Goal: Information Seeking & Learning: Learn about a topic

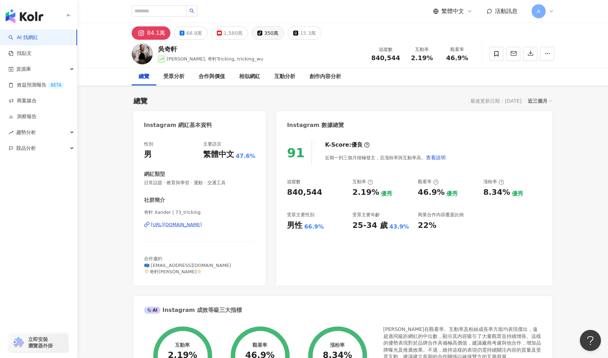
click at [265, 34] on div "350萬" at bounding box center [271, 33] width 14 height 10
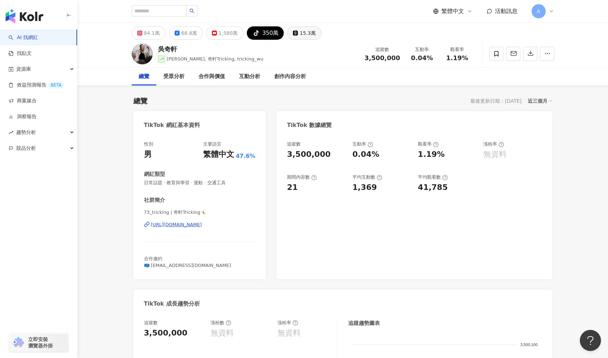
click at [300, 35] on div "15.3萬" at bounding box center [308, 33] width 16 height 10
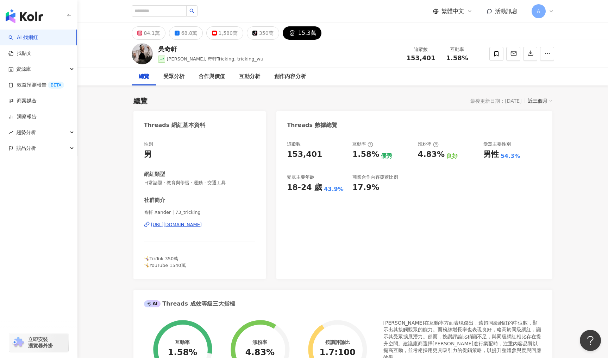
click at [334, 60] on div "[PERSON_NAME][PERSON_NAME] Hsuan, 奇軒Tricking, tricking_wu 追蹤數 153,401 互動率 1.58%" at bounding box center [343, 54] width 451 height 28
click at [260, 36] on div "350萬" at bounding box center [266, 33] width 14 height 10
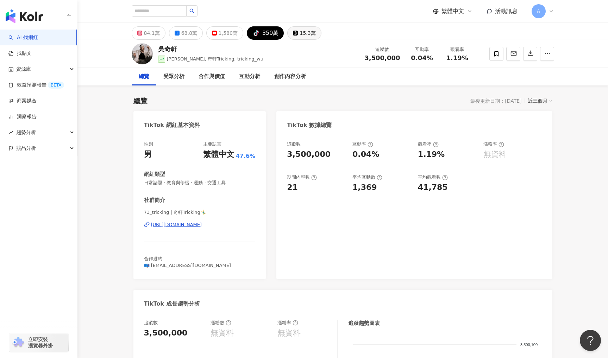
click at [300, 34] on div "15.3萬" at bounding box center [308, 33] width 16 height 10
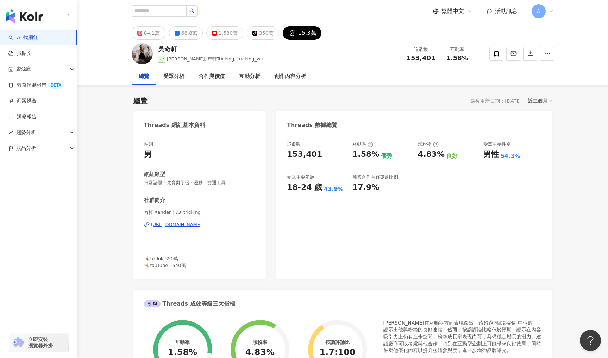
click at [298, 36] on div "15.3萬" at bounding box center [307, 33] width 18 height 10
click at [148, 36] on div "84.1萬" at bounding box center [152, 33] width 16 height 10
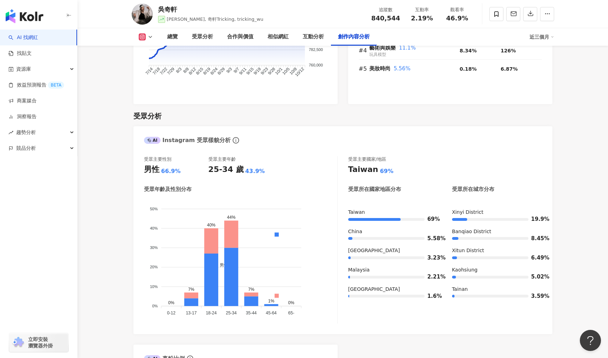
scroll to position [2419, 0]
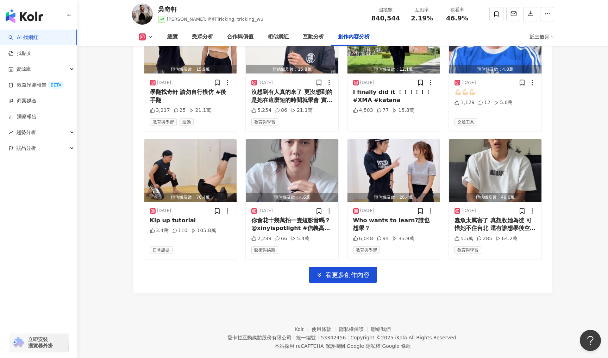
click at [38, 35] on link "AI 找網紅" at bounding box center [23, 37] width 30 height 7
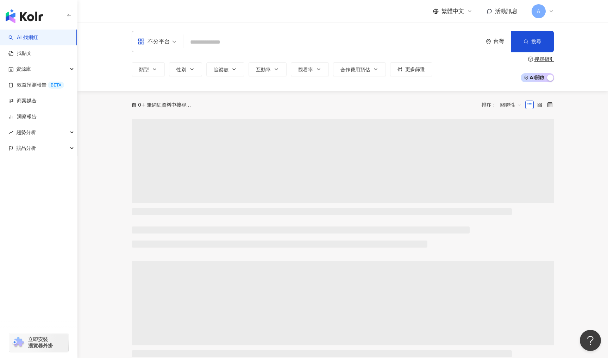
click at [212, 42] on input "search" at bounding box center [333, 42] width 294 height 13
type input "******"
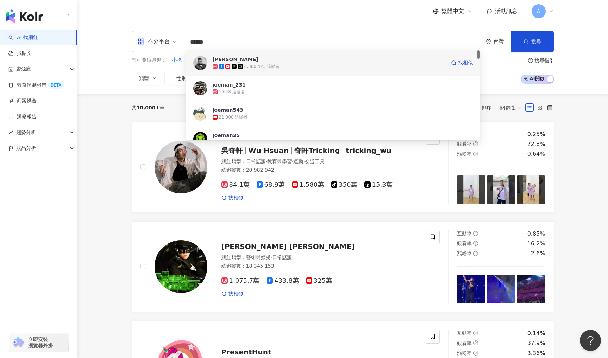
click at [245, 61] on span "[PERSON_NAME]" at bounding box center [329, 59] width 233 height 7
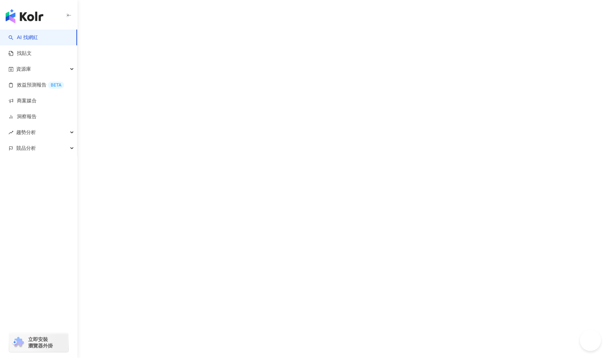
click at [117, 52] on div "AI 找網紅 找貼文 資源庫 效益預測報告 BETA 商案媒合 洞察報告 趨勢分析 競品分析 立即安裝 瀏覽器外掛" at bounding box center [304, 179] width 608 height 358
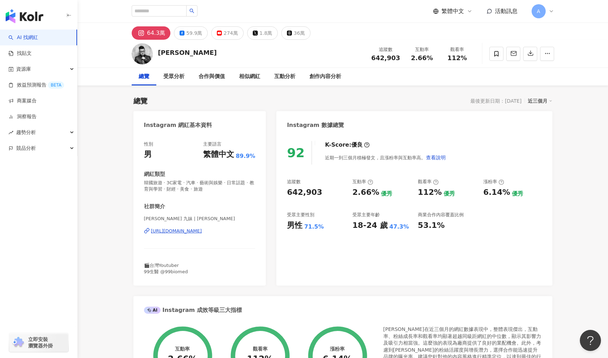
click at [320, 47] on div "Joeman 追蹤數 642,903 互動率 2.66% 觀看率 112%" at bounding box center [343, 54] width 451 height 28
click at [34, 134] on span "趨勢分析" at bounding box center [26, 133] width 20 height 16
click at [49, 151] on link "Hashtag 排行" at bounding box center [33, 148] width 32 height 7
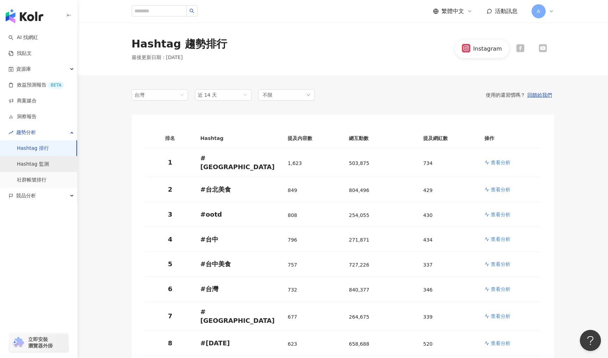
click at [44, 164] on link "Hashtag 監測" at bounding box center [33, 164] width 32 height 7
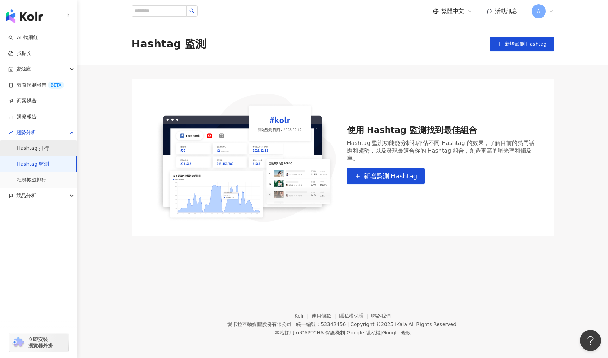
click at [46, 151] on link "Hashtag 排行" at bounding box center [33, 148] width 32 height 7
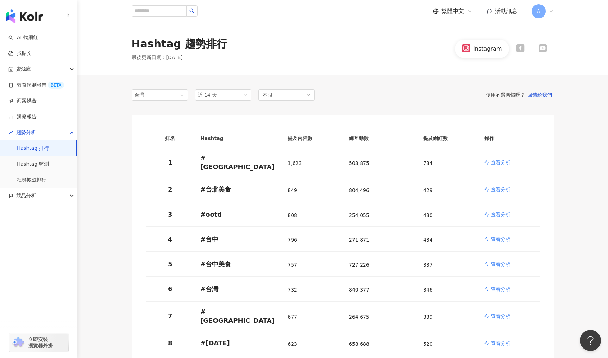
click at [549, 11] on icon at bounding box center [551, 11] width 6 height 6
click at [96, 8] on header "繁體中文 活動訊息 A" at bounding box center [342, 11] width 530 height 23
click at [534, 19] on div "繁體中文 活動訊息 A" at bounding box center [343, 11] width 422 height 23
click at [545, 14] on span "A" at bounding box center [539, 11] width 14 height 14
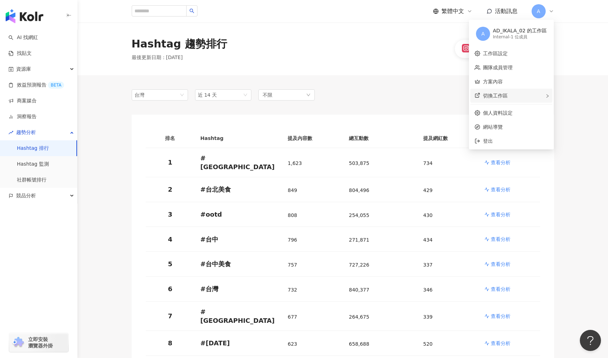
click at [509, 96] on div "切換工作區" at bounding box center [511, 96] width 82 height 14
click at [508, 30] on div "AD_IKALA_02 的工作區" at bounding box center [520, 30] width 54 height 7
click at [504, 37] on div "Internal - 1 位成員" at bounding box center [520, 37] width 54 height 6
click at [388, 40] on div "Hashtag 趨勢排行 最後更新日期 ： 2025/10/14 Instagram" at bounding box center [343, 49] width 451 height 25
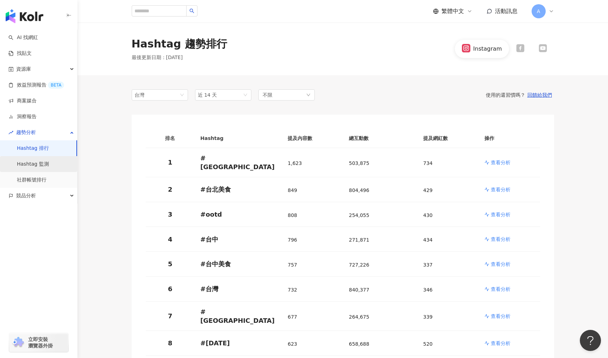
click at [35, 161] on link "Hashtag 監測" at bounding box center [33, 164] width 32 height 7
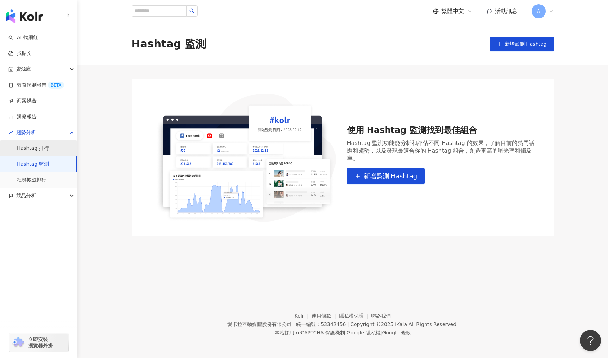
click at [46, 149] on link "Hashtag 排行" at bounding box center [33, 148] width 32 height 7
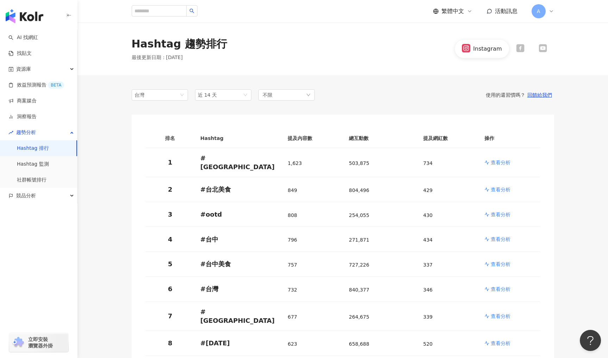
click at [389, 44] on div "Hashtag 趨勢排行 最後更新日期 ： 2025/10/14 Instagram" at bounding box center [343, 49] width 451 height 25
